Goal: Use online tool/utility: Utilize a website feature to perform a specific function

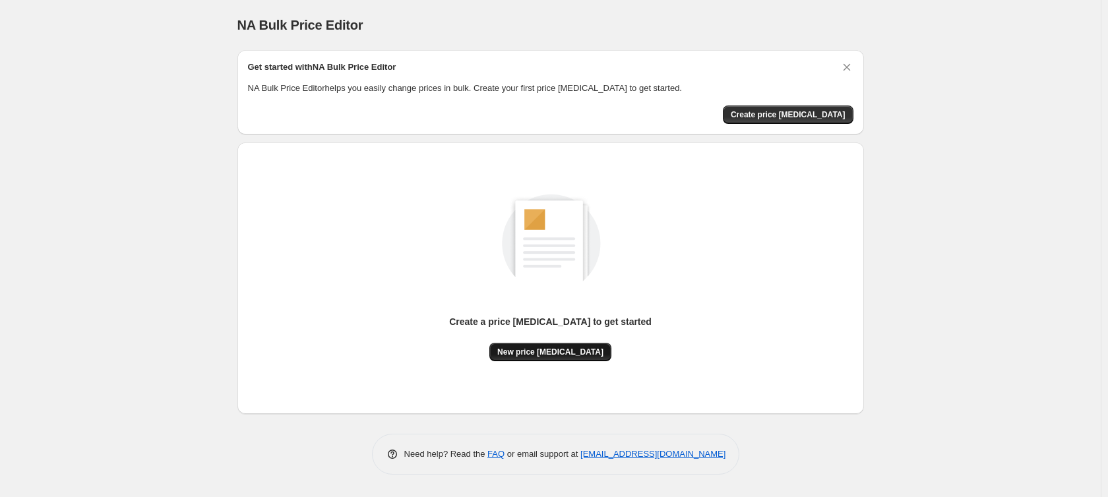
click at [536, 353] on span "New price [MEDICAL_DATA]" at bounding box center [550, 352] width 106 height 11
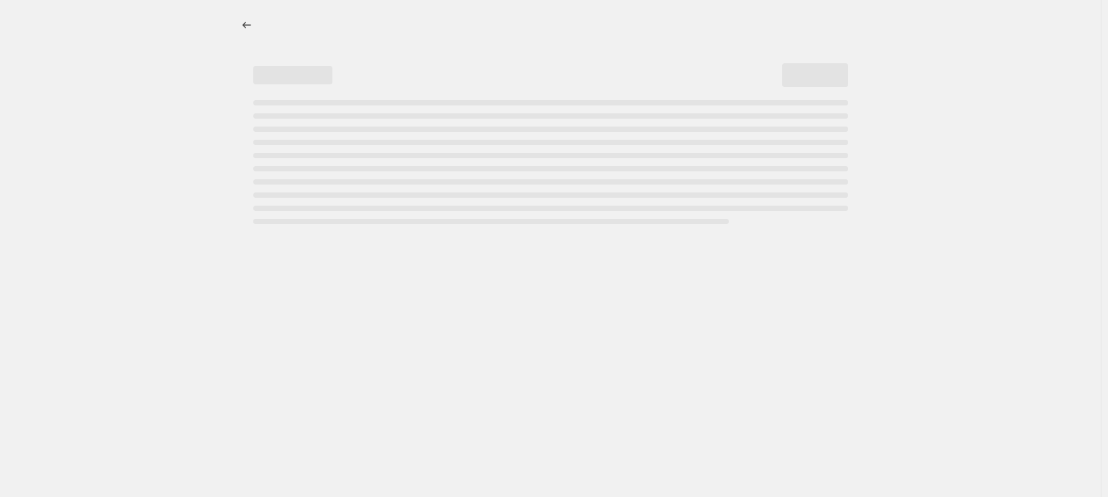
select select "percentage"
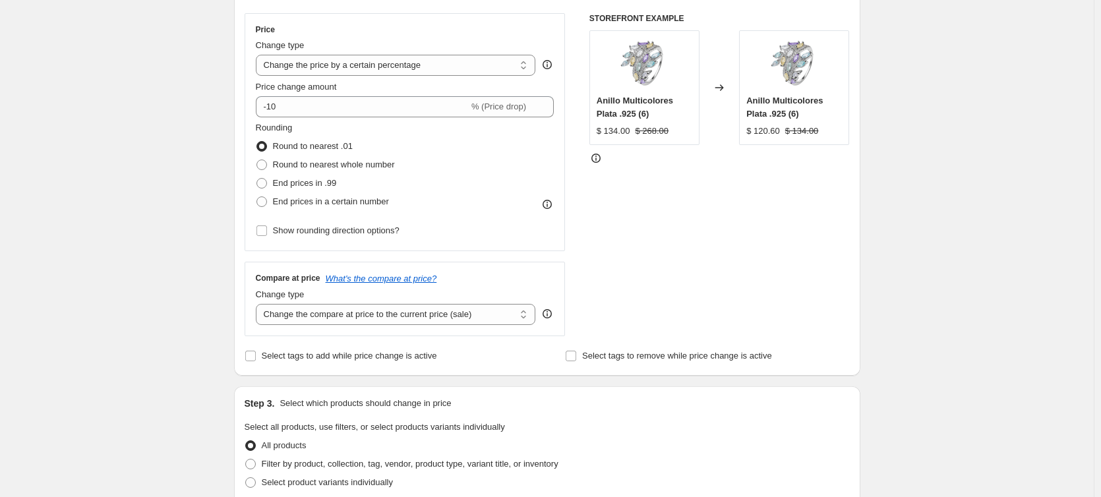
scroll to position [228, 0]
click at [351, 318] on select "Change the compare at price to the current price (sale) Change the compare at p…" at bounding box center [396, 315] width 280 height 21
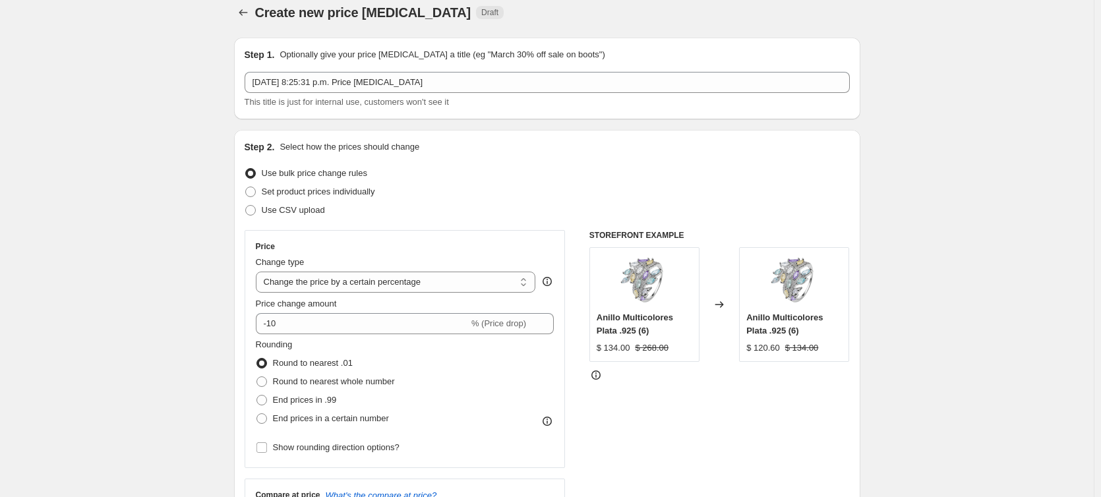
scroll to position [0, 0]
